Goal: Task Accomplishment & Management: Manage account settings

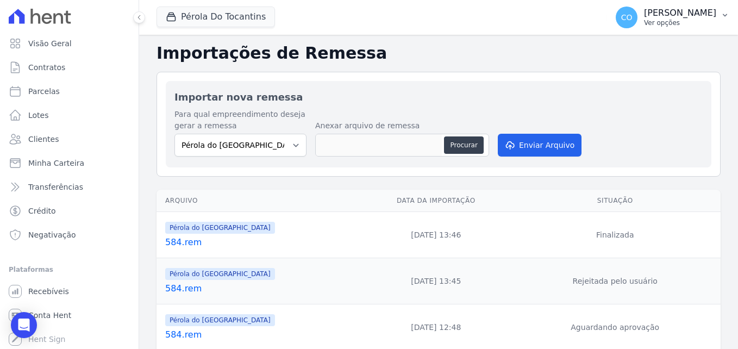
click at [726, 17] on icon "button" at bounding box center [724, 15] width 9 height 9
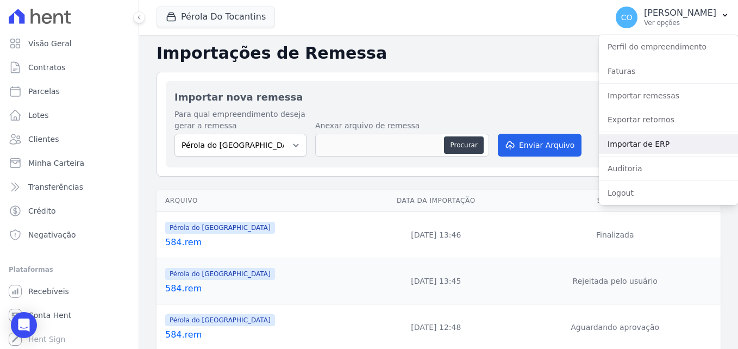
click at [638, 144] on link "Importar de ERP" at bounding box center [668, 144] width 139 height 20
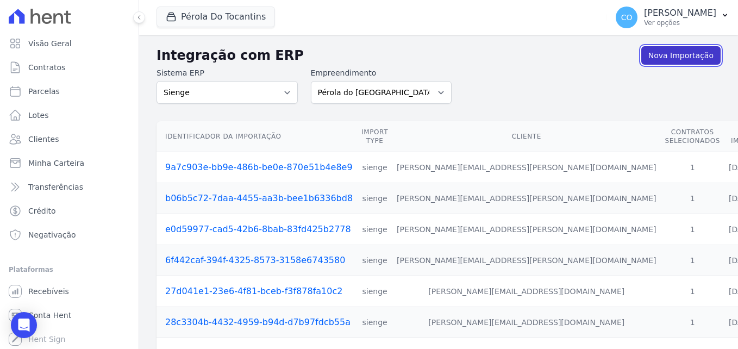
click at [663, 58] on link "Nova Importação" at bounding box center [680, 55] width 79 height 18
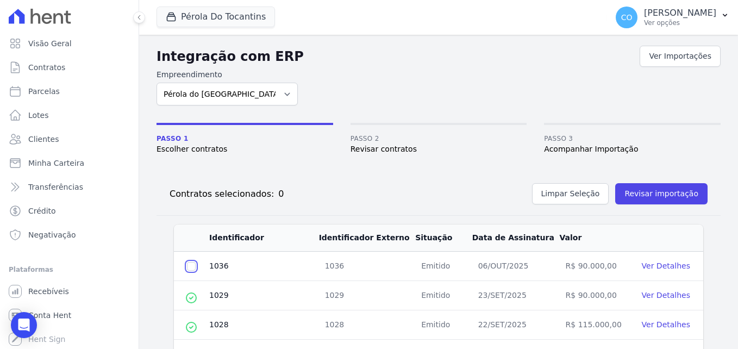
click at [191, 269] on input "checkbox" at bounding box center [191, 266] width 9 height 9
checkbox input "true"
click at [660, 197] on button "Revisar importação" at bounding box center [661, 193] width 92 height 21
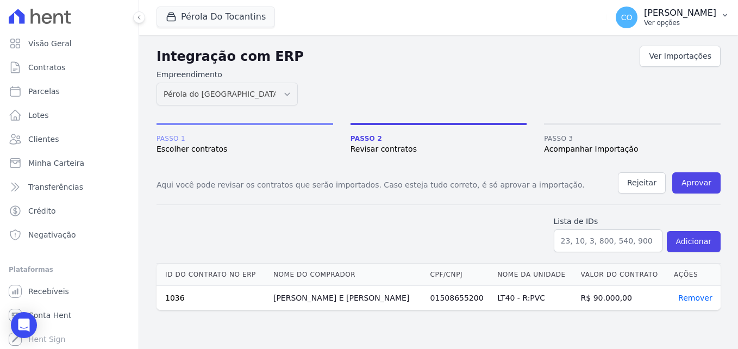
click at [724, 15] on icon "button" at bounding box center [724, 15] width 9 height 9
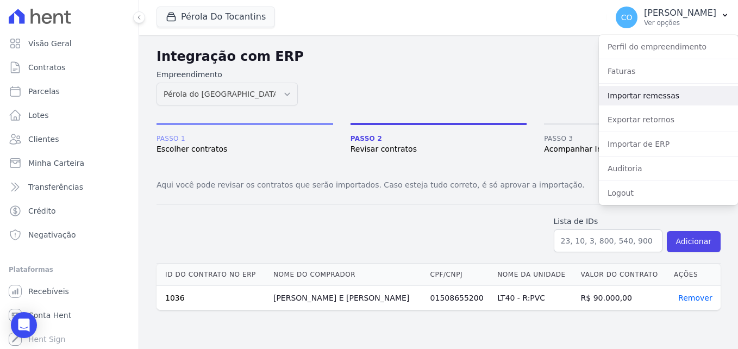
click at [636, 96] on link "Importar remessas" at bounding box center [668, 96] width 139 height 20
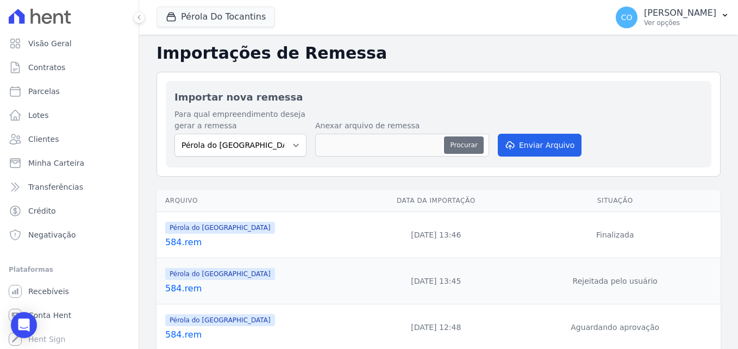
click at [446, 142] on button "Procurar" at bounding box center [463, 144] width 39 height 17
type input "585.rem"
click at [543, 148] on button "Enviar Arquivo" at bounding box center [540, 145] width 84 height 23
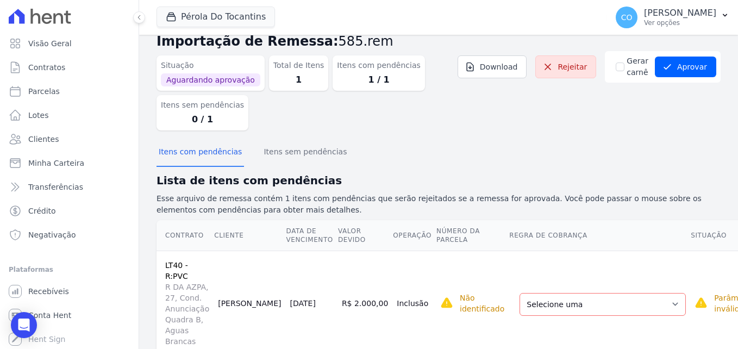
scroll to position [35, 0]
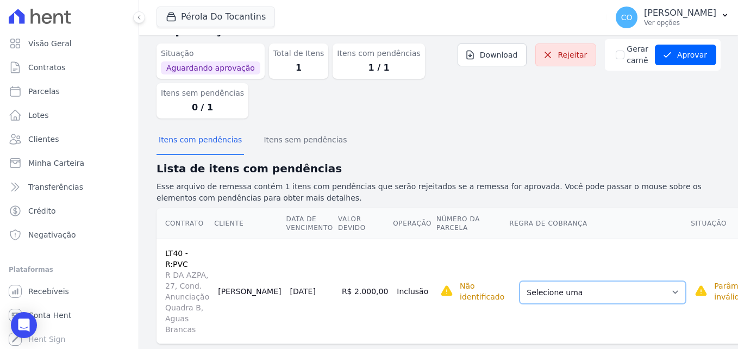
click at [519, 281] on select "Selecione uma Nova Parcela Avulsa Parcela Avulsa Existente Sinal (1 X R$ 9.000,…" at bounding box center [602, 292] width 166 height 23
click at [498, 150] on div "Itens com pendências Itens sem pendências" at bounding box center [438, 140] width 564 height 27
click at [524, 281] on select "Selecione uma Nova Parcela Avulsa Parcela Avulsa Existente Sinal (1 X R$ 9.000,…" at bounding box center [602, 292] width 166 height 23
click at [436, 314] on td "Não identificado Selecione primeiro a regra de cobrança." at bounding box center [472, 291] width 73 height 105
click at [669, 52] on button "Aprovar" at bounding box center [685, 55] width 61 height 21
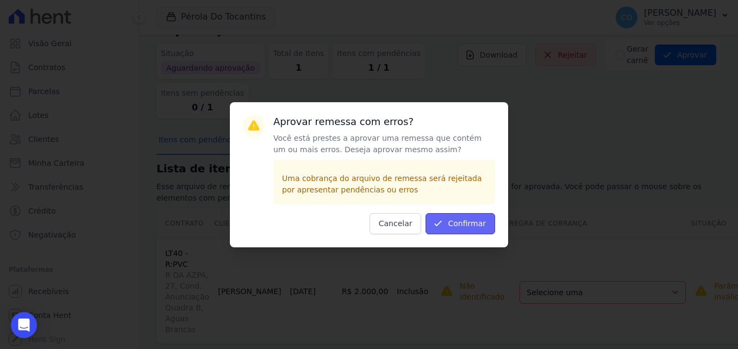
click at [467, 221] on button "Confirmar" at bounding box center [460, 223] width 70 height 21
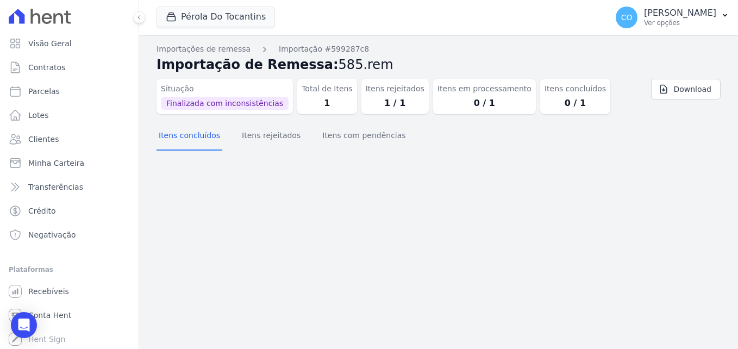
click at [198, 104] on span "Finalizada com inconsistências" at bounding box center [225, 103] width 128 height 13
click at [388, 103] on dd "1 / 1" at bounding box center [395, 103] width 59 height 13
click at [252, 135] on button "Itens rejeitados" at bounding box center [271, 136] width 63 height 28
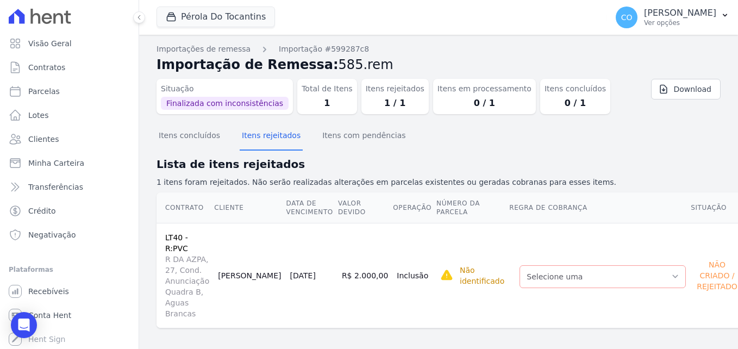
click at [694, 257] on div "Não Criado / Rejeitado" at bounding box center [716, 275] width 45 height 37
click at [469, 260] on span "Selecione primeiro a regra de cobrança." at bounding box center [529, 270] width 179 height 20
click at [694, 259] on div "Não Criado / Rejeitado" at bounding box center [716, 275] width 45 height 37
click at [366, 104] on dd "1 / 1" at bounding box center [395, 103] width 59 height 13
drag, startPoint x: 409, startPoint y: 112, endPoint x: 444, endPoint y: 105, distance: 35.9
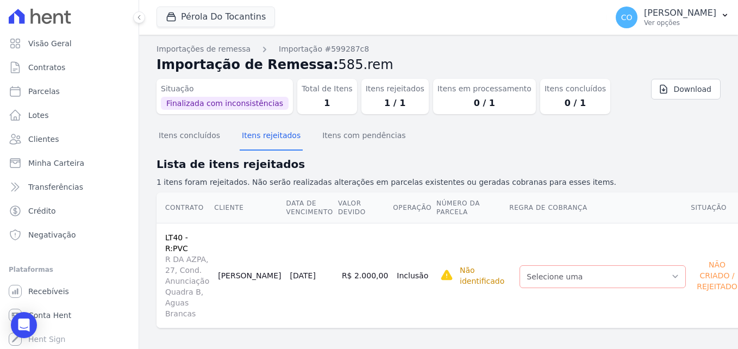
click at [410, 112] on dl "Situação Finalizada com inconsistências Total de Itens 1 Itens rejeitados 1 / 1…" at bounding box center [385, 94] width 458 height 40
click at [445, 105] on dd "0 / 1" at bounding box center [484, 103] width 94 height 13
click at [544, 104] on dd "0 / 1" at bounding box center [574, 103] width 61 height 13
click at [433, 95] on div "Itens em processamento 0 / 1" at bounding box center [484, 96] width 103 height 35
click at [366, 91] on dt "Itens rejeitados" at bounding box center [395, 88] width 59 height 11
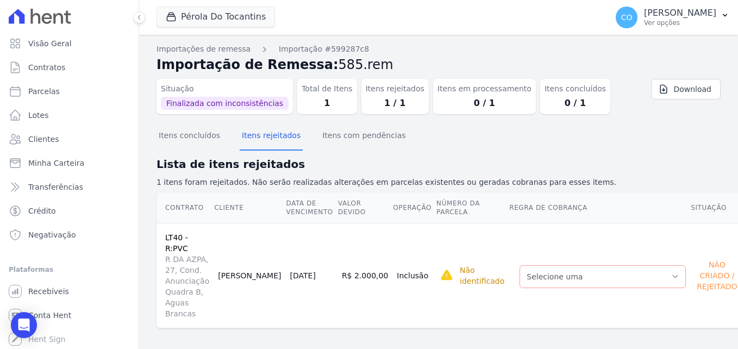
click at [304, 100] on dd "1" at bounding box center [327, 103] width 51 height 13
click at [241, 98] on span "Finalizada com inconsistências" at bounding box center [225, 103] width 128 height 13
click at [241, 107] on span "Finalizada com inconsistências" at bounding box center [225, 103] width 128 height 13
drag, startPoint x: 241, startPoint y: 107, endPoint x: 330, endPoint y: 140, distance: 94.9
click at [330, 140] on button "Itens com pendências" at bounding box center [363, 136] width 87 height 28
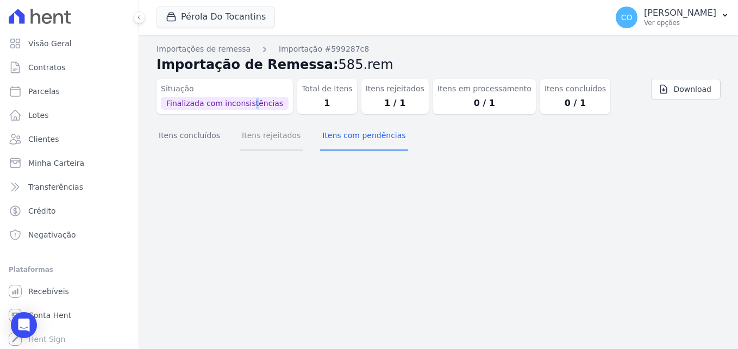
click at [261, 136] on button "Itens rejeitados" at bounding box center [271, 136] width 63 height 28
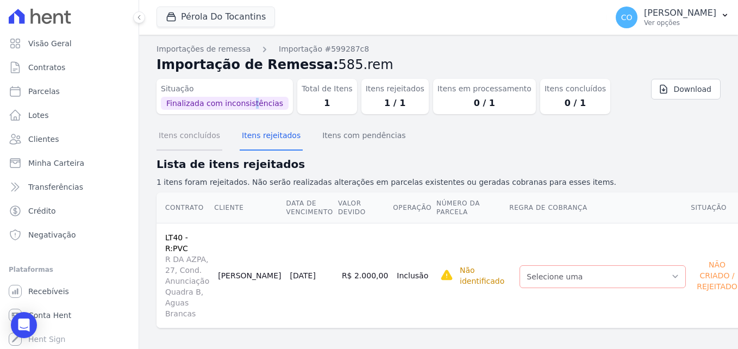
click at [190, 135] on button "Itens concluídos" at bounding box center [189, 136] width 66 height 28
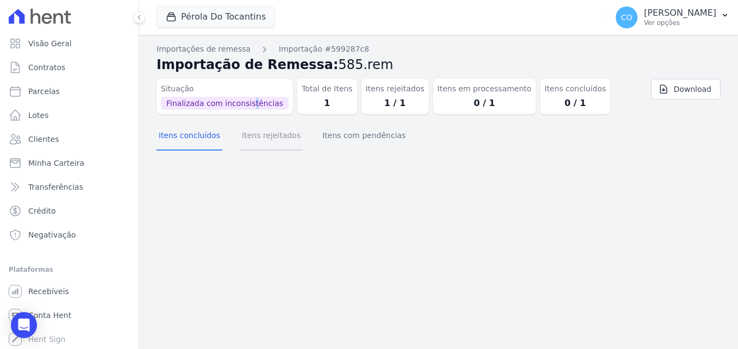
click at [256, 135] on button "Itens rejeitados" at bounding box center [271, 136] width 63 height 28
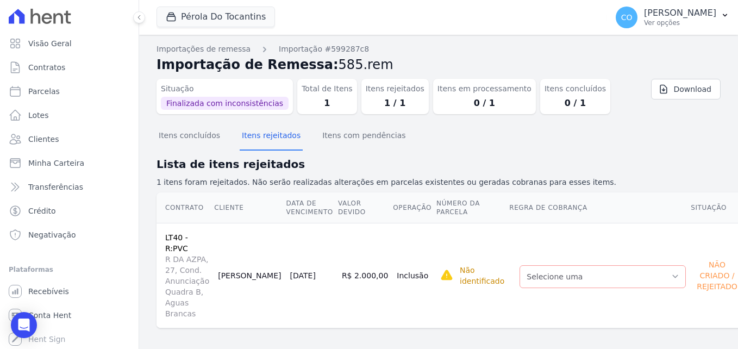
click at [189, 254] on span "R DA AZPA, 27, Cond. Anunciação Quadra B, Aguas Brancas" at bounding box center [187, 286] width 44 height 65
click at [188, 233] on link "LT40 - R:PVC" at bounding box center [176, 243] width 23 height 20
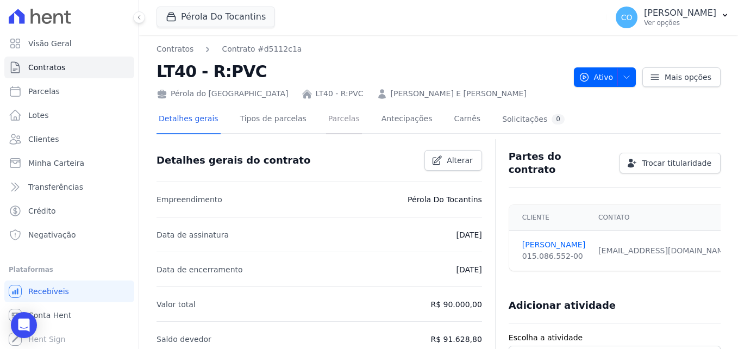
click at [331, 115] on link "Parcelas" at bounding box center [344, 119] width 36 height 29
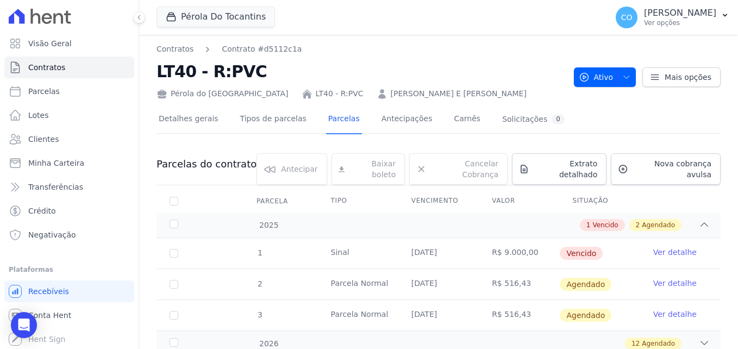
click at [667, 247] on link "Ver detalhe" at bounding box center [674, 252] width 43 height 11
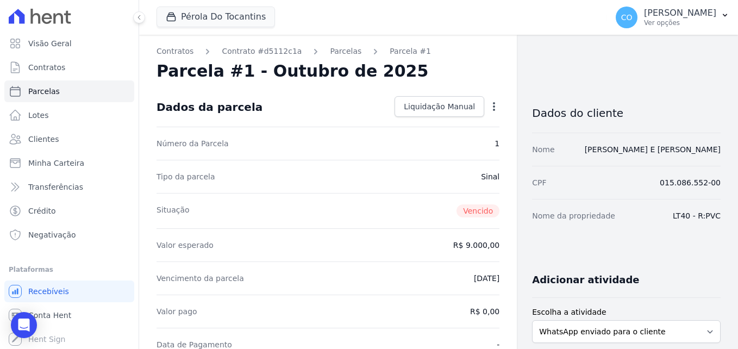
click at [488, 105] on icon "button" at bounding box center [493, 106] width 11 height 11
click at [410, 121] on link "Alterar" at bounding box center [447, 121] width 96 height 20
click at [47, 64] on span "Contratos" at bounding box center [46, 67] width 37 height 11
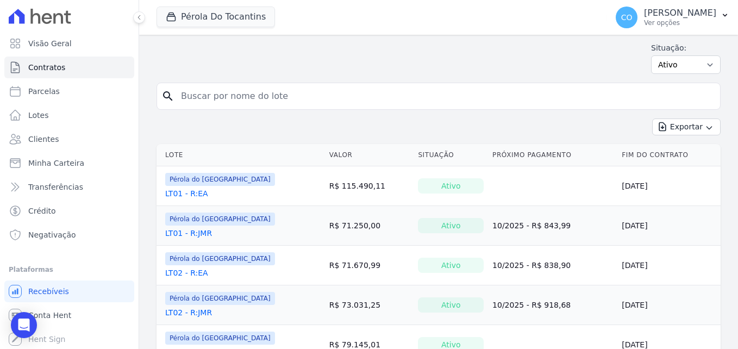
scroll to position [54, 0]
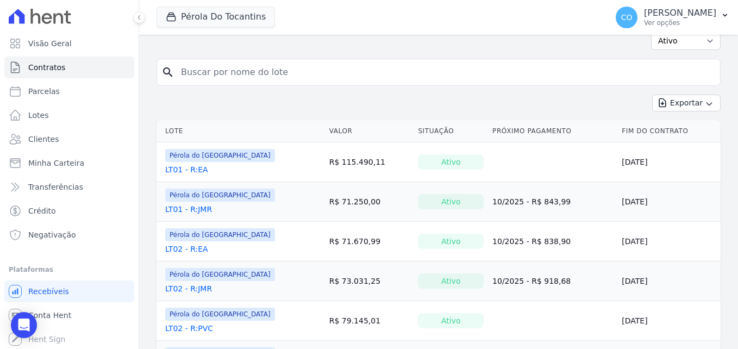
click at [262, 76] on input "search" at bounding box center [444, 72] width 541 height 22
type input "[PERSON_NAME]"
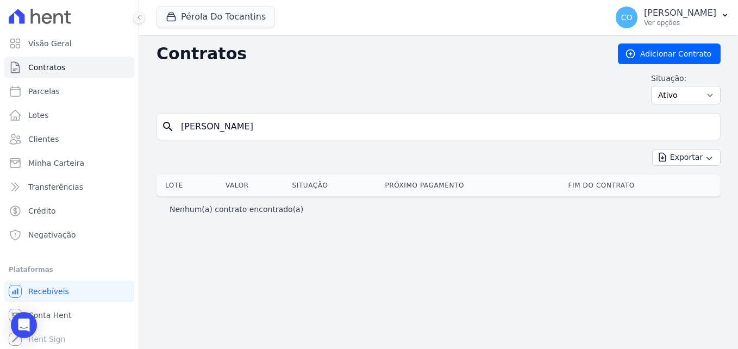
click at [255, 128] on input "[PERSON_NAME]" at bounding box center [444, 127] width 541 height 22
type input "[PERSON_NAME]"
click at [35, 135] on span "Clientes" at bounding box center [43, 139] width 30 height 11
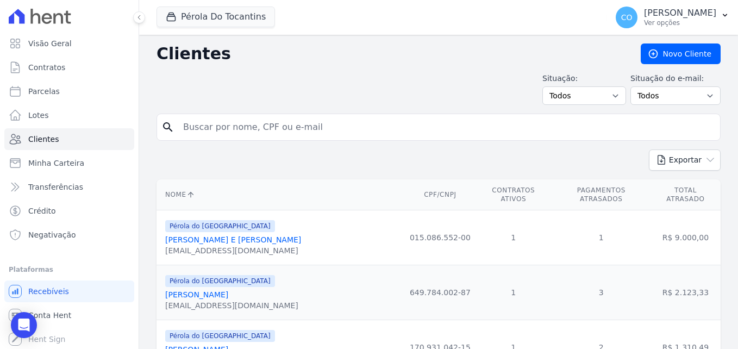
click at [247, 131] on input "search" at bounding box center [446, 127] width 539 height 22
click at [624, 230] on td "1" at bounding box center [601, 237] width 98 height 55
click at [204, 235] on link "[PERSON_NAME] E [PERSON_NAME]" at bounding box center [233, 239] width 136 height 9
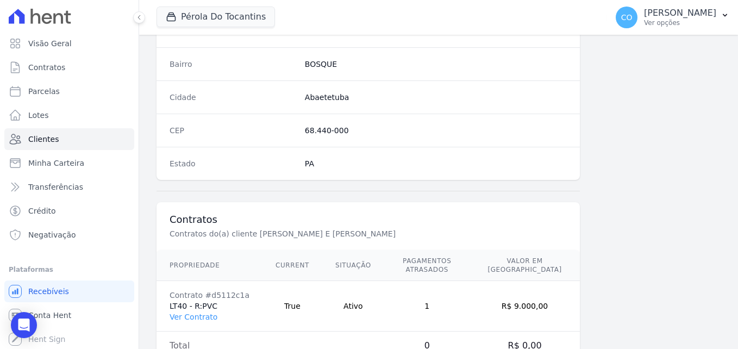
scroll to position [668, 0]
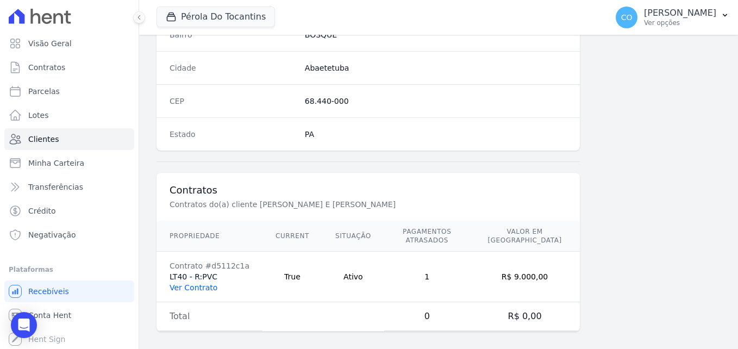
click at [200, 283] on link "Ver Contrato" at bounding box center [194, 287] width 48 height 9
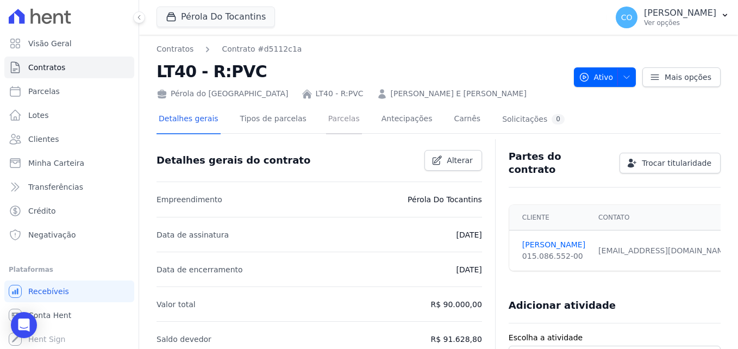
click at [326, 118] on link "Parcelas" at bounding box center [344, 119] width 36 height 29
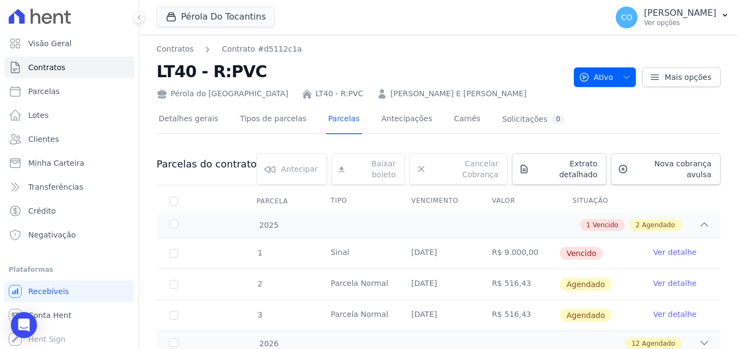
click at [671, 247] on link "Ver detalhe" at bounding box center [674, 252] width 43 height 11
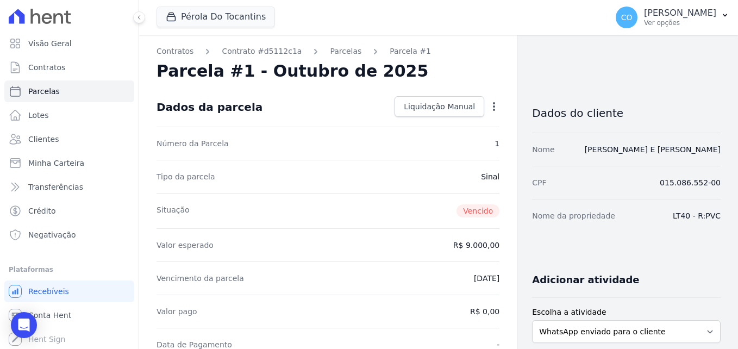
click at [488, 108] on icon "button" at bounding box center [493, 106] width 11 height 11
click at [408, 116] on link "Alterar" at bounding box center [447, 121] width 96 height 20
click at [467, 233] on div "Valor esperado R$ 9.000,00" at bounding box center [327, 243] width 343 height 33
click at [468, 244] on dd "R$ 9.000,00" at bounding box center [476, 244] width 46 height 11
click at [330, 53] on link "Parcelas" at bounding box center [346, 51] width 32 height 11
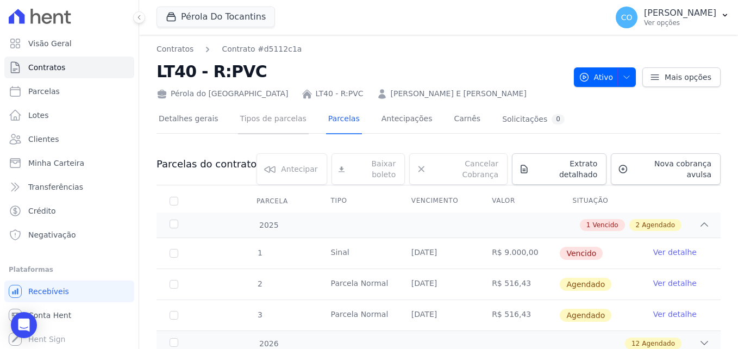
click at [262, 118] on link "Tipos de parcelas" at bounding box center [273, 119] width 71 height 29
click at [258, 111] on link "Tipos de parcelas" at bounding box center [273, 119] width 71 height 29
click at [271, 129] on link "Tipos de parcelas" at bounding box center [273, 119] width 71 height 29
click at [617, 79] on span "button" at bounding box center [624, 76] width 14 height 17
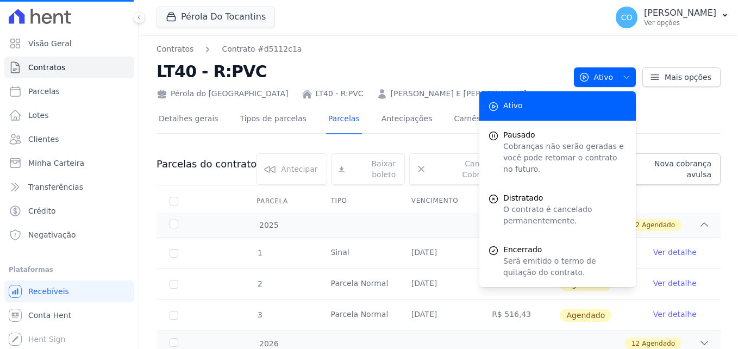
click at [709, 109] on div "Detalhes gerais Tipos de parcelas [GEOGRAPHIC_DATA] Antecipações [PERSON_NAME] …" at bounding box center [438, 119] width 564 height 27
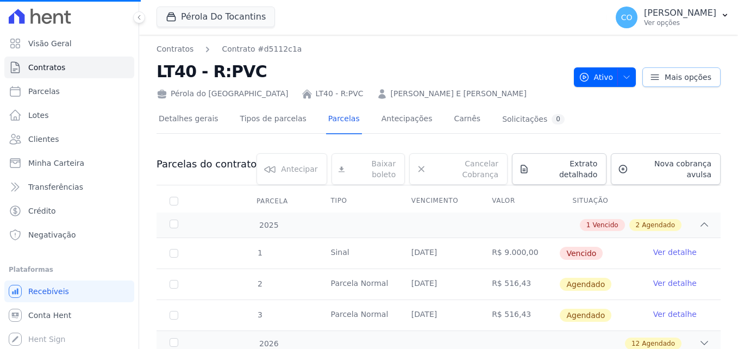
click at [664, 73] on span "Mais opções" at bounding box center [687, 77] width 47 height 11
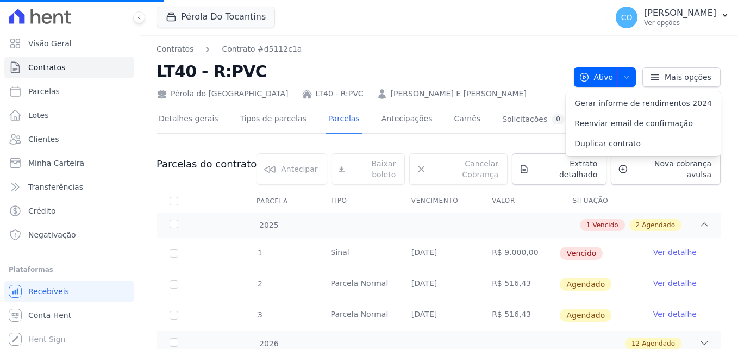
click at [494, 77] on h2 "LT40 - R:PVC" at bounding box center [360, 71] width 409 height 24
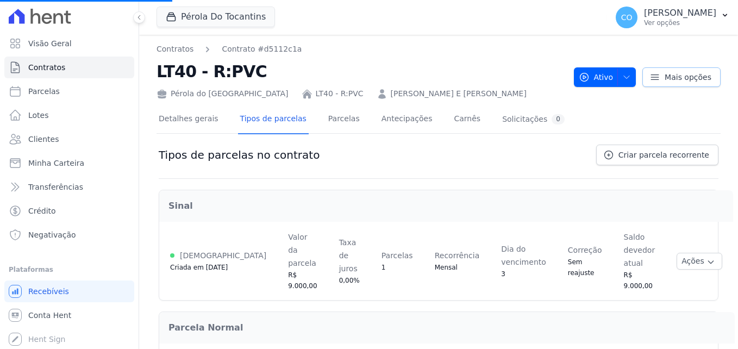
click at [664, 77] on span "Mais opções" at bounding box center [687, 77] width 47 height 11
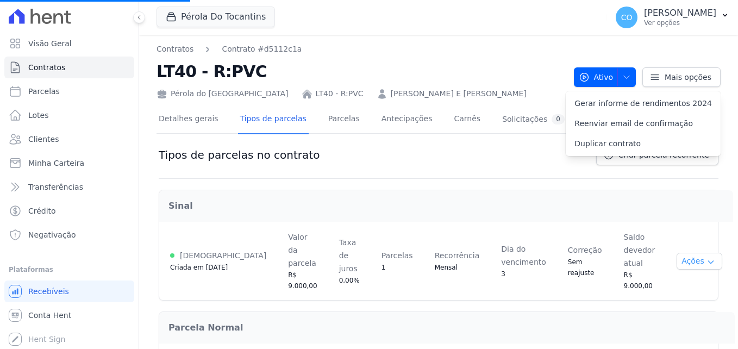
click at [706, 258] on icon "button" at bounding box center [710, 262] width 9 height 9
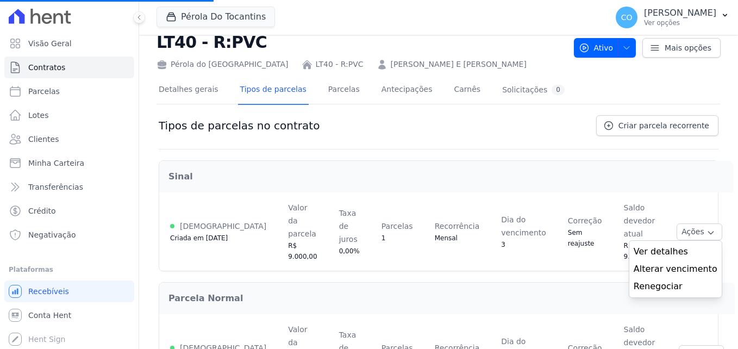
scroll to position [56, 0]
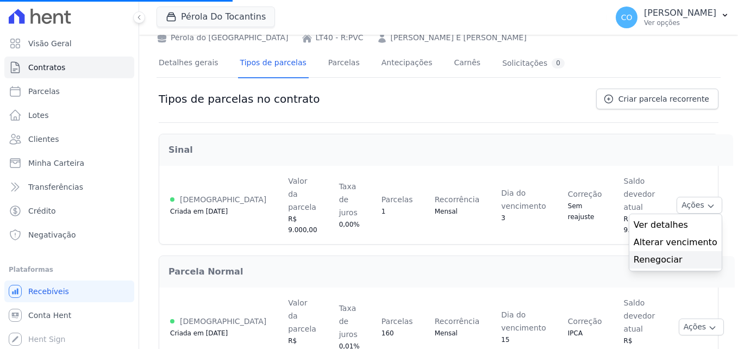
click at [662, 253] on link "Renegociar" at bounding box center [676, 259] width 84 height 13
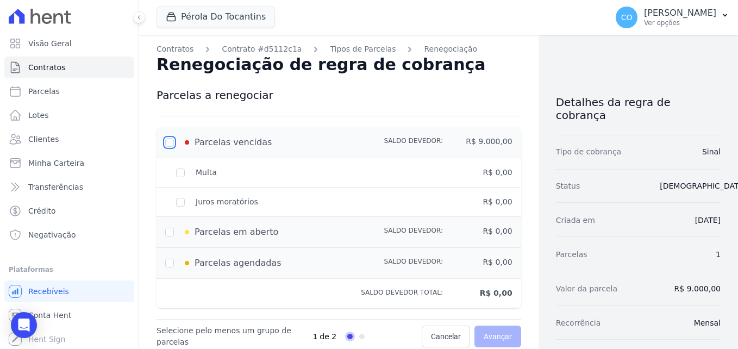
click at [171, 142] on input "checkbox" at bounding box center [169, 142] width 9 height 9
checkbox input "true"
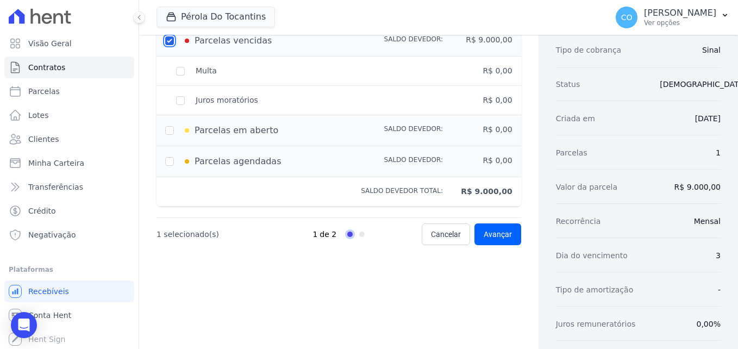
scroll to position [109, 0]
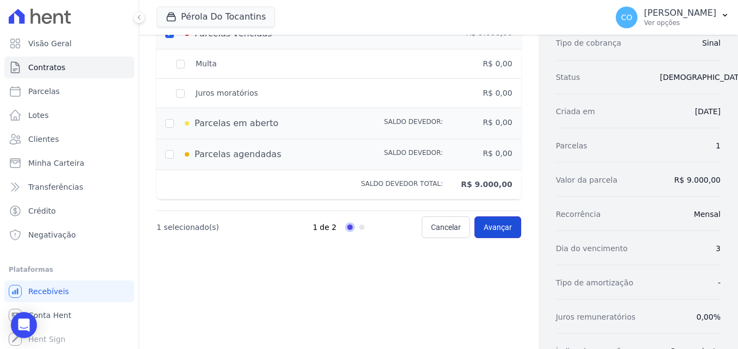
click at [488, 231] on span "Avançar" at bounding box center [498, 227] width 28 height 11
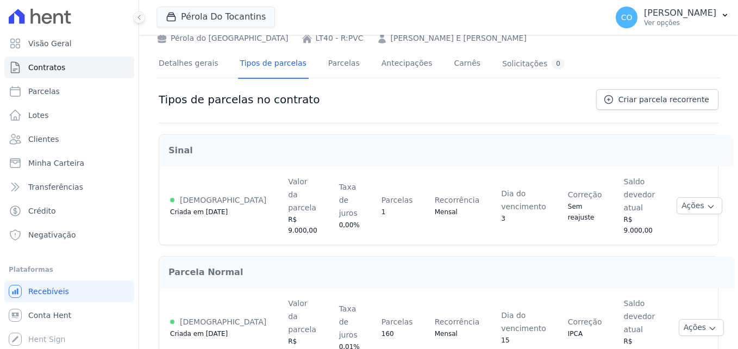
scroll to position [56, 0]
click at [708, 205] on icon "button" at bounding box center [710, 206] width 5 height 3
click at [643, 267] on h2 "Parcela Normal" at bounding box center [446, 271] width 557 height 13
click at [689, 207] on button "Ações" at bounding box center [699, 205] width 46 height 17
click at [311, 59] on div "Detalhes gerais Tipos de parcelas [GEOGRAPHIC_DATA] Antecipações [PERSON_NAME] …" at bounding box center [361, 63] width 410 height 29
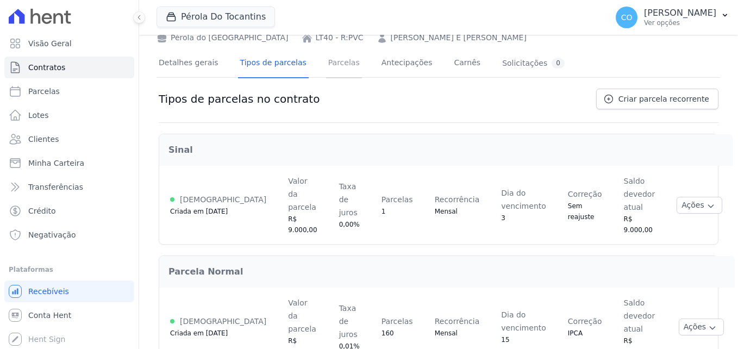
click at [333, 68] on link "Parcelas" at bounding box center [344, 63] width 36 height 29
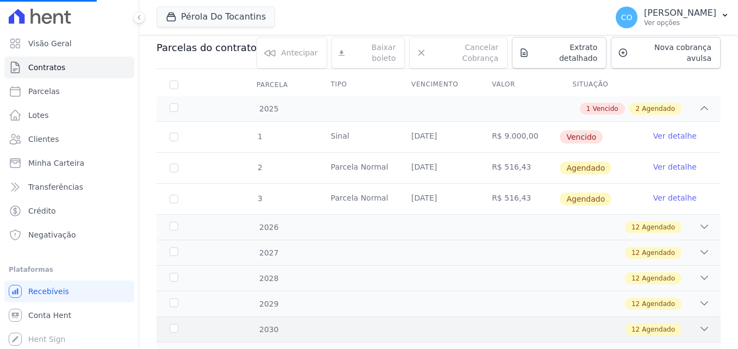
scroll to position [109, 0]
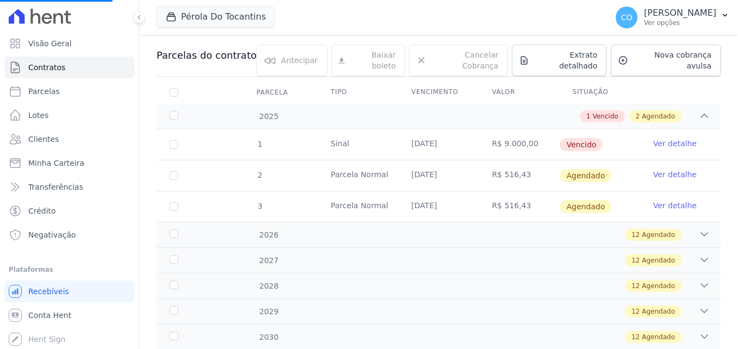
click at [666, 138] on link "Ver detalhe" at bounding box center [674, 143] width 43 height 11
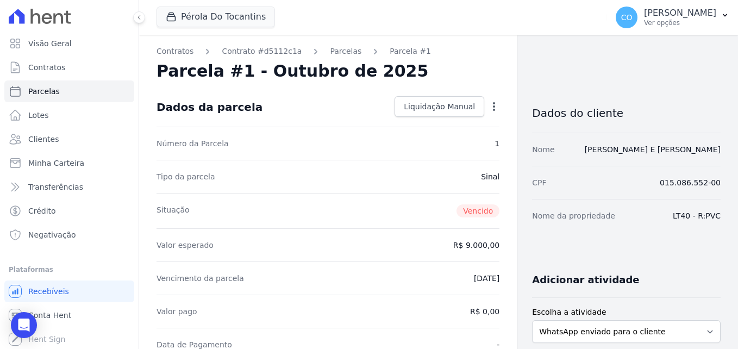
click at [490, 109] on icon "button" at bounding box center [493, 106] width 11 height 11
click at [330, 48] on link "Parcelas" at bounding box center [346, 51] width 32 height 11
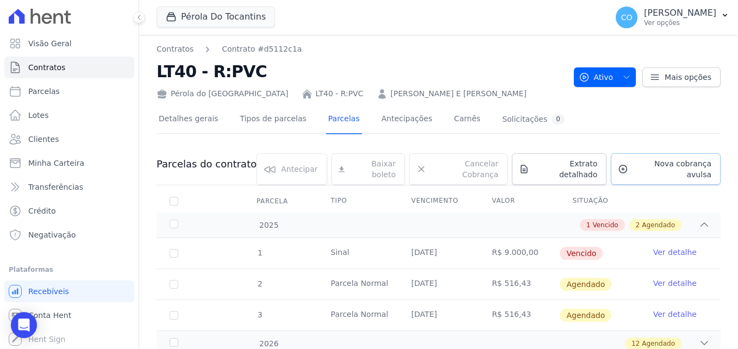
click at [657, 167] on span "Nova cobrança avulsa" at bounding box center [671, 169] width 79 height 22
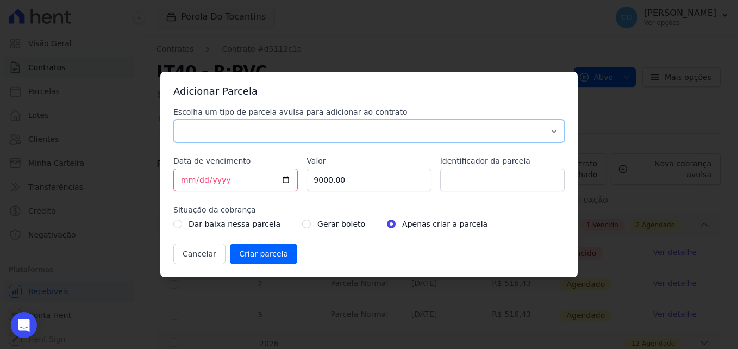
click at [231, 131] on select "Parcela Normal Sinal Caução Intercalada Chaves Pré Chaves Pós Chaves Taxas Quit…" at bounding box center [368, 131] width 391 height 23
select select "down_payment"
click at [173, 120] on select "Parcela Normal Sinal Caução Intercalada Chaves Pré Chaves Pós Chaves Taxas Quit…" at bounding box center [368, 131] width 391 height 23
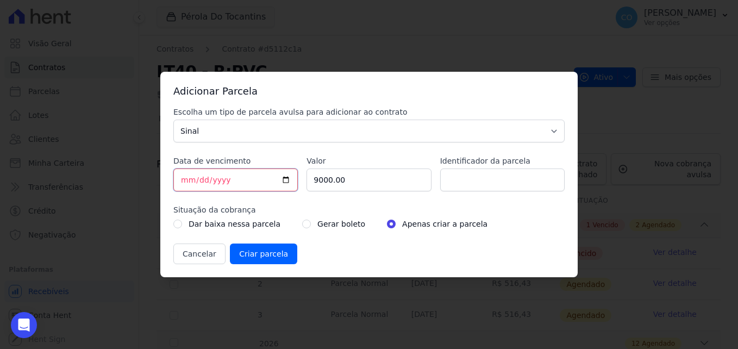
click at [228, 180] on input "[DATE]" at bounding box center [235, 179] width 124 height 23
click at [289, 178] on input "[DATE]" at bounding box center [235, 179] width 124 height 23
type input "[DATE]"
drag, startPoint x: 348, startPoint y: 186, endPoint x: 309, endPoint y: 184, distance: 39.2
click at [309, 184] on input "9000.00" at bounding box center [368, 179] width 124 height 23
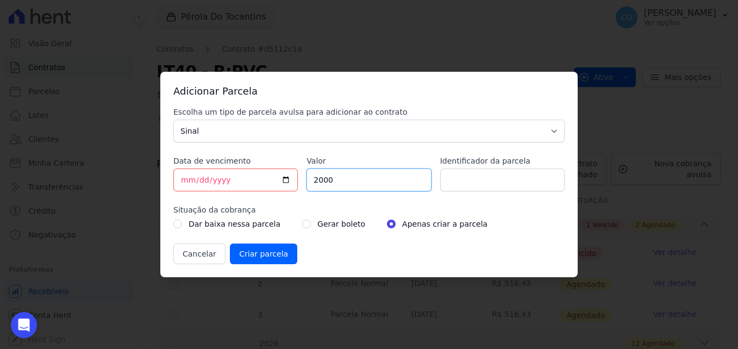
type input "2000"
click at [495, 180] on input "Identificador da parcela" at bounding box center [502, 179] width 124 height 23
type input "sinal 01"
click at [302, 222] on input "radio" at bounding box center [306, 224] width 9 height 9
radio input "true"
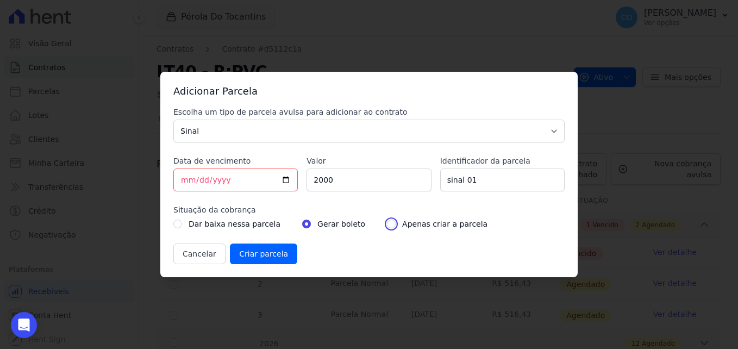
click at [387, 223] on input "radio" at bounding box center [391, 224] width 9 height 9
radio input "true"
click at [263, 255] on input "Criar parcela" at bounding box center [263, 253] width 67 height 21
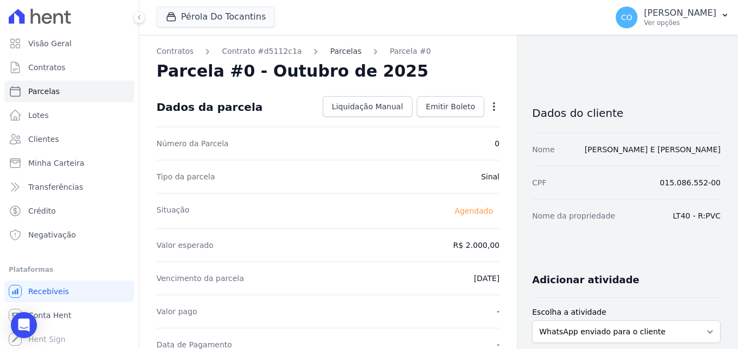
click at [330, 49] on link "Parcelas" at bounding box center [346, 51] width 32 height 11
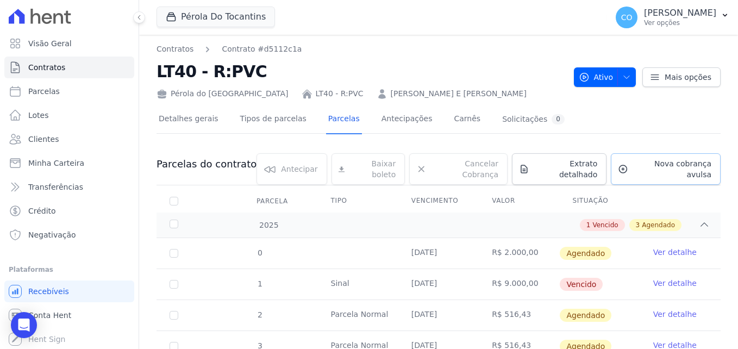
click at [657, 168] on span "Nova cobrança avulsa" at bounding box center [671, 169] width 79 height 22
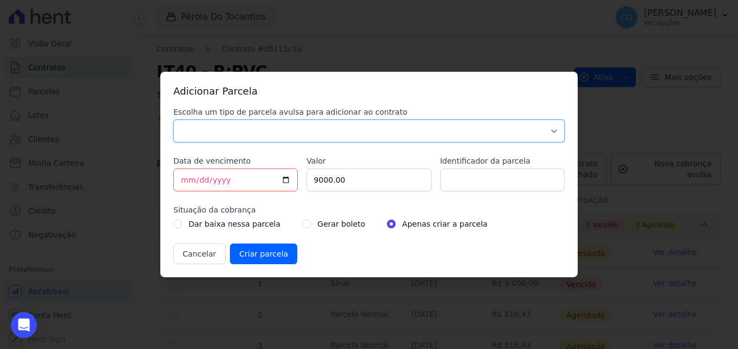
click at [244, 131] on select "Parcela Normal Sinal Caução Intercalada Chaves Pré Chaves Pós Chaves Taxas Quit…" at bounding box center [368, 131] width 391 height 23
select select "down_payment"
click at [173, 120] on select "Parcela Normal Sinal Caução Intercalada Chaves Pré Chaves Pós Chaves Taxas Quit…" at bounding box center [368, 131] width 391 height 23
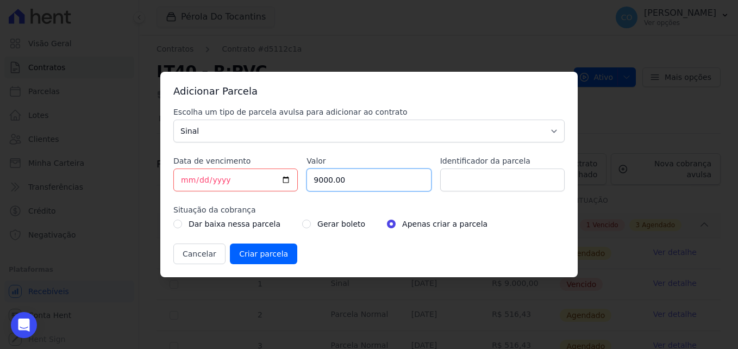
click at [331, 179] on input "9000.00" at bounding box center [368, 179] width 124 height 23
drag, startPoint x: 343, startPoint y: 179, endPoint x: 305, endPoint y: 181, distance: 38.6
click at [305, 181] on div "Escolha um tipo de parcela avulsa para adicionar ao contrato Parcela Normal Sin…" at bounding box center [368, 185] width 391 height 158
type input "3500"
click at [285, 181] on input "[DATE]" at bounding box center [235, 179] width 124 height 23
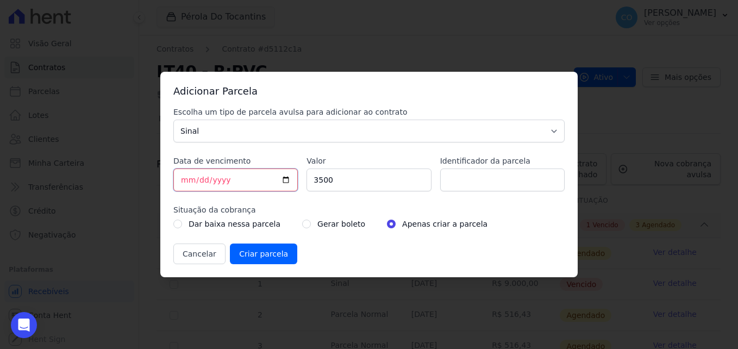
type input "[DATE]"
click at [493, 183] on input "Identificador da parcela" at bounding box center [502, 179] width 124 height 23
type input "sinal 02"
click at [253, 259] on input "Criar parcela" at bounding box center [263, 253] width 67 height 21
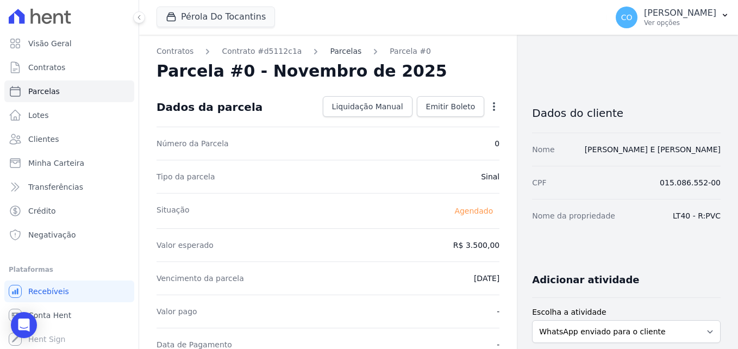
click at [333, 52] on link "Parcelas" at bounding box center [346, 51] width 32 height 11
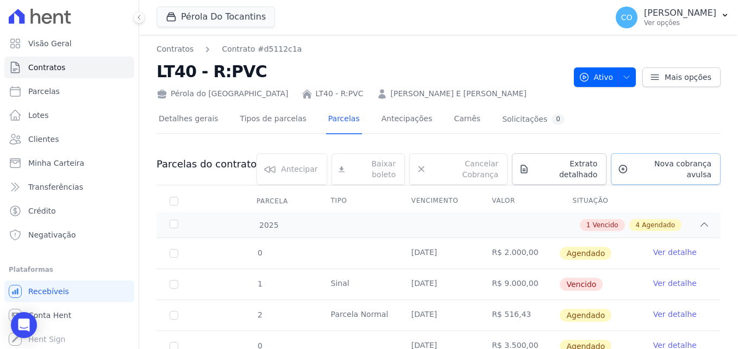
click at [654, 163] on span "Nova cobrança avulsa" at bounding box center [671, 169] width 79 height 22
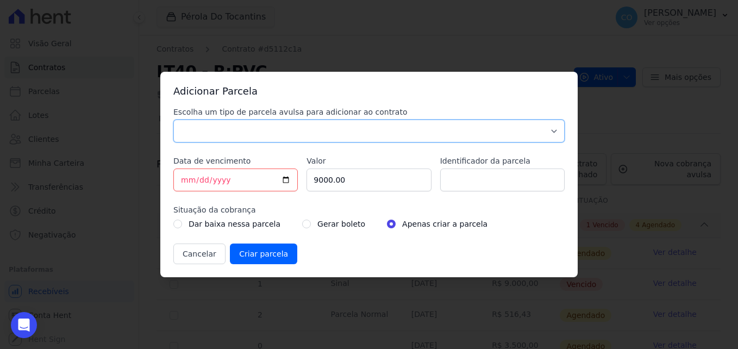
click at [227, 131] on select "Parcela Normal Sinal Caução Intercalada Chaves Pré Chaves Pós Chaves Taxas Quit…" at bounding box center [368, 131] width 391 height 23
select select "down_payment"
click at [173, 120] on select "Parcela Normal Sinal Caução Intercalada Chaves Pré Chaves Pós Chaves Taxas Quit…" at bounding box center [368, 131] width 391 height 23
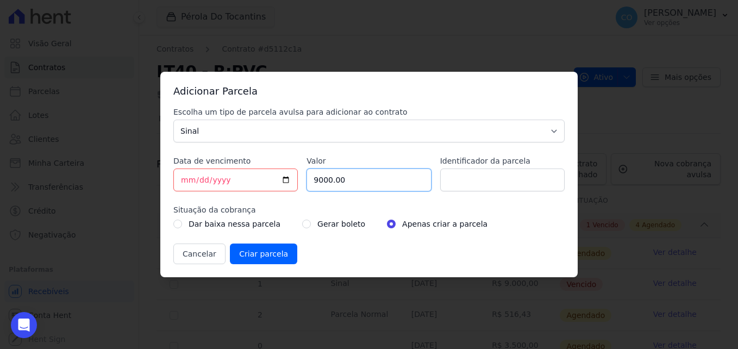
click at [357, 179] on input "9000.00" at bounding box center [368, 179] width 124 height 23
drag, startPoint x: 354, startPoint y: 178, endPoint x: 293, endPoint y: 177, distance: 61.4
click at [293, 177] on div "Escolha um tipo de parcela avulsa para adicionar ao contrato Parcela Normal Sin…" at bounding box center [368, 185] width 391 height 158
type input "3500"
click at [282, 181] on input "[DATE]" at bounding box center [235, 179] width 124 height 23
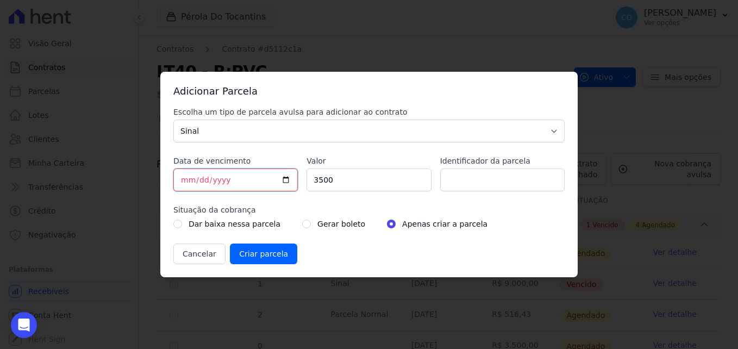
type input "[DATE]"
click at [505, 184] on input "Identificador da parcela" at bounding box center [502, 179] width 124 height 23
type input "sinal 03"
click at [267, 255] on input "Criar parcela" at bounding box center [263, 253] width 67 height 21
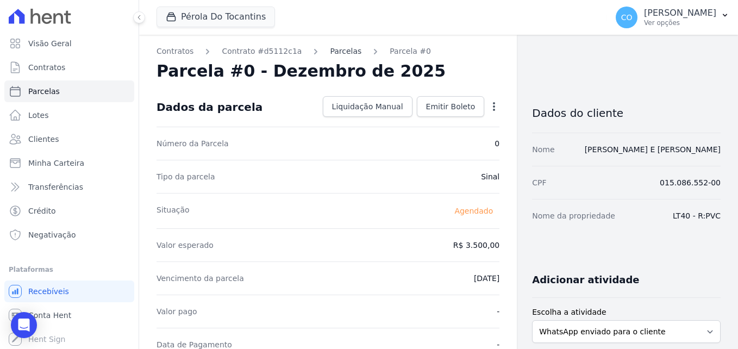
click at [330, 49] on link "Parcelas" at bounding box center [346, 51] width 32 height 11
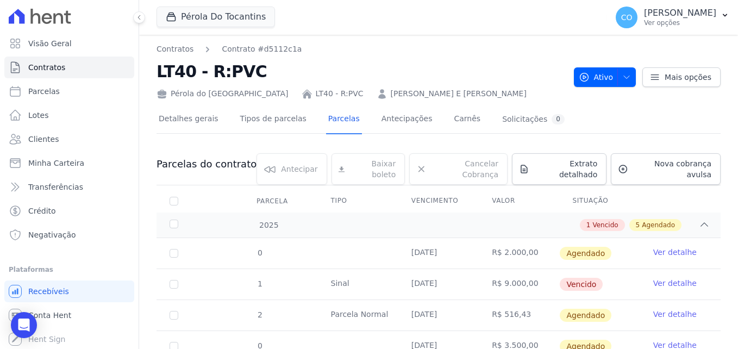
click at [675, 278] on link "Ver detalhe" at bounding box center [674, 283] width 43 height 11
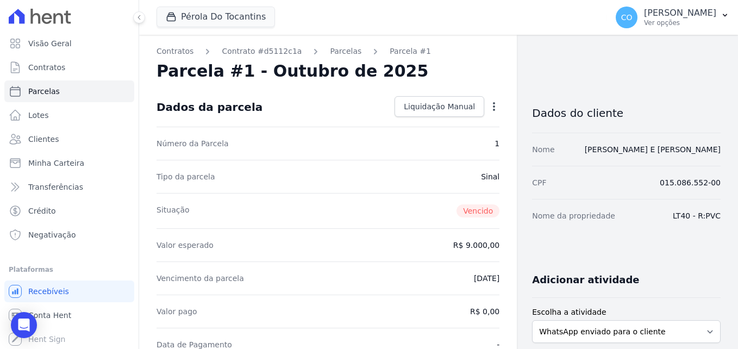
click at [488, 108] on icon "button" at bounding box center [493, 106] width 11 height 11
click at [411, 116] on link "Alterar" at bounding box center [447, 121] width 96 height 20
click at [429, 108] on span "Cancelar" at bounding box center [429, 106] width 34 height 11
click at [488, 107] on icon "button" at bounding box center [493, 106] width 11 height 11
click at [422, 117] on link "Alterar" at bounding box center [447, 121] width 96 height 20
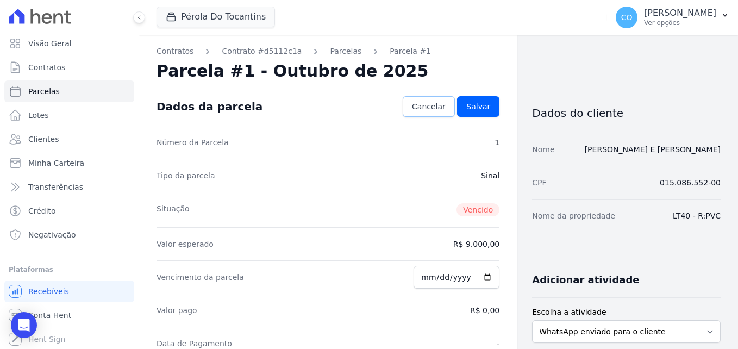
click at [437, 108] on span "Cancelar" at bounding box center [429, 106] width 34 height 11
click at [334, 48] on link "Parcelas" at bounding box center [346, 51] width 32 height 11
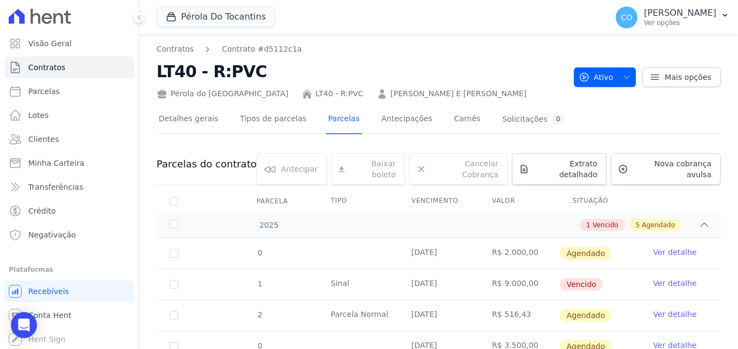
click at [675, 278] on link "Ver detalhe" at bounding box center [674, 283] width 43 height 11
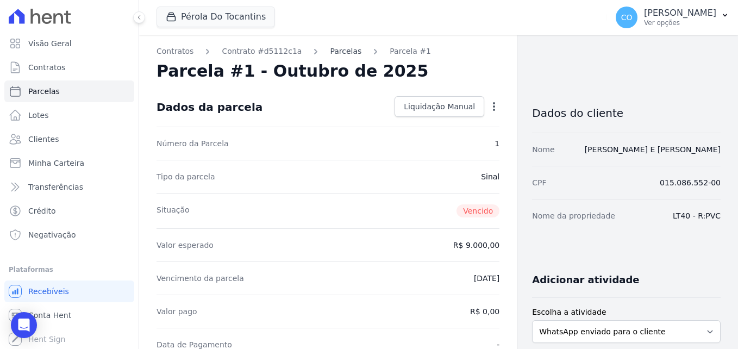
click at [336, 48] on link "Parcelas" at bounding box center [346, 51] width 32 height 11
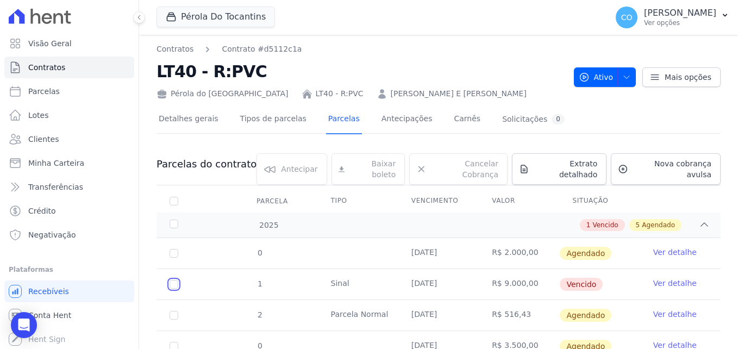
drag, startPoint x: 176, startPoint y: 275, endPoint x: 225, endPoint y: 269, distance: 49.3
click at [177, 280] on input "checkbox" at bounding box center [174, 284] width 9 height 9
checkbox input "true"
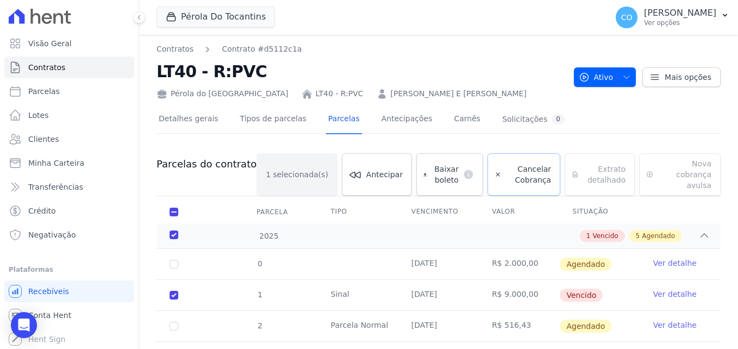
click at [506, 171] on span "Cancelar Cobrança" at bounding box center [529, 175] width 46 height 22
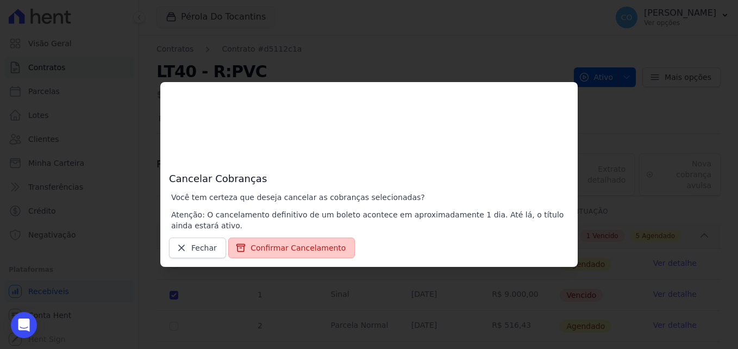
click at [268, 249] on button "Confirmar Cancelamento" at bounding box center [291, 247] width 127 height 21
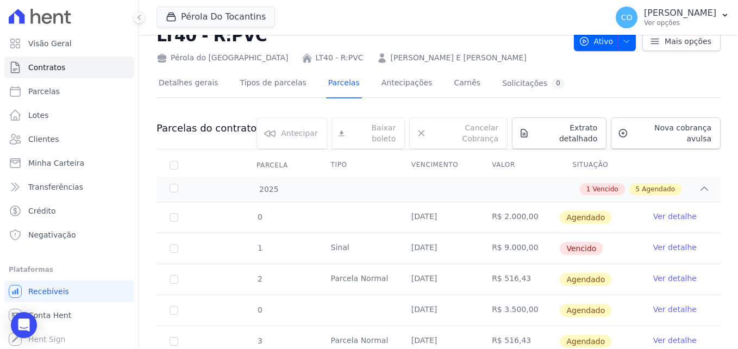
scroll to position [109, 0]
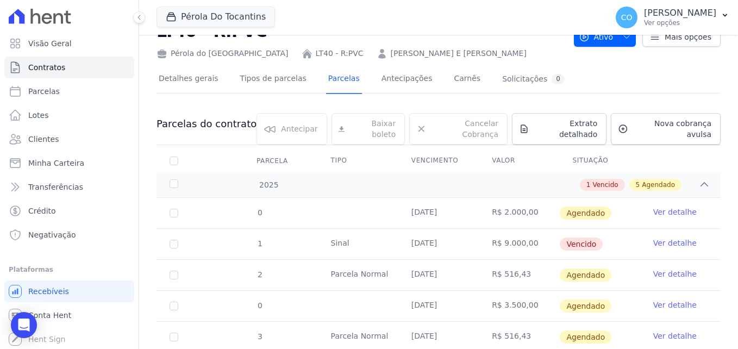
scroll to position [109, 0]
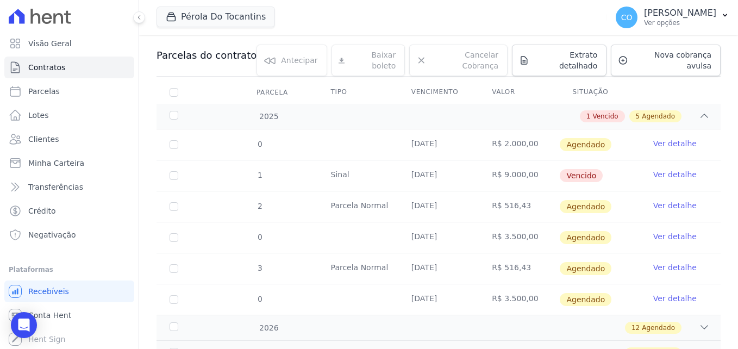
click at [666, 138] on link "Ver detalhe" at bounding box center [674, 143] width 43 height 11
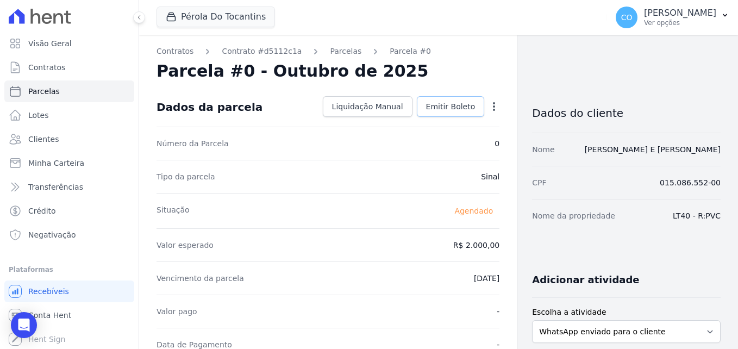
click at [446, 105] on span "Emitir Boleto" at bounding box center [450, 106] width 49 height 11
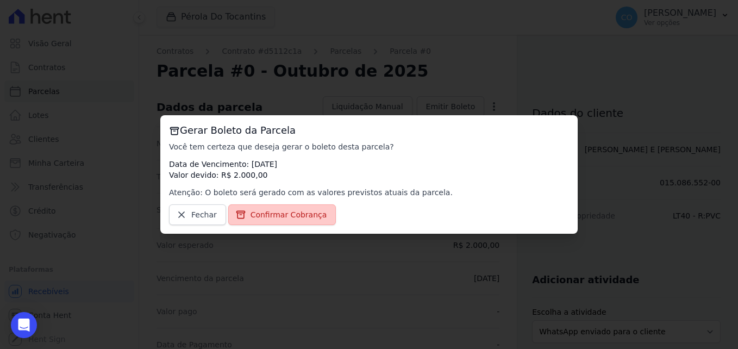
click at [286, 216] on span "Confirmar Cobrança" at bounding box center [288, 214] width 77 height 11
click at [287, 216] on span "Confirmar Cobrança" at bounding box center [288, 214] width 77 height 11
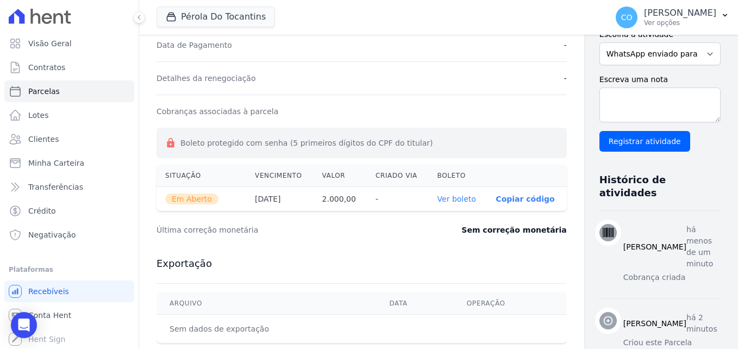
scroll to position [326, 0]
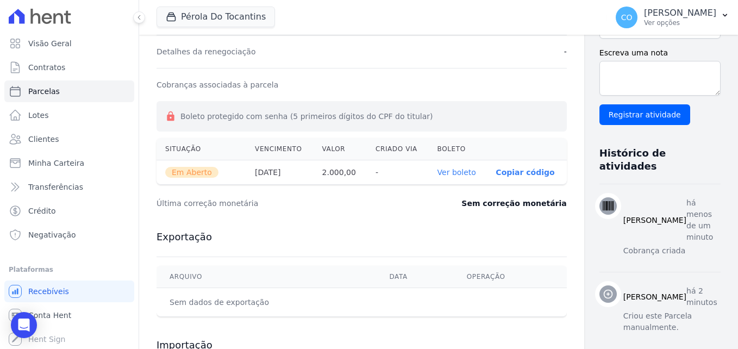
click at [437, 172] on link "Ver boleto" at bounding box center [456, 172] width 39 height 9
